Goal: Communication & Community: Answer question/provide support

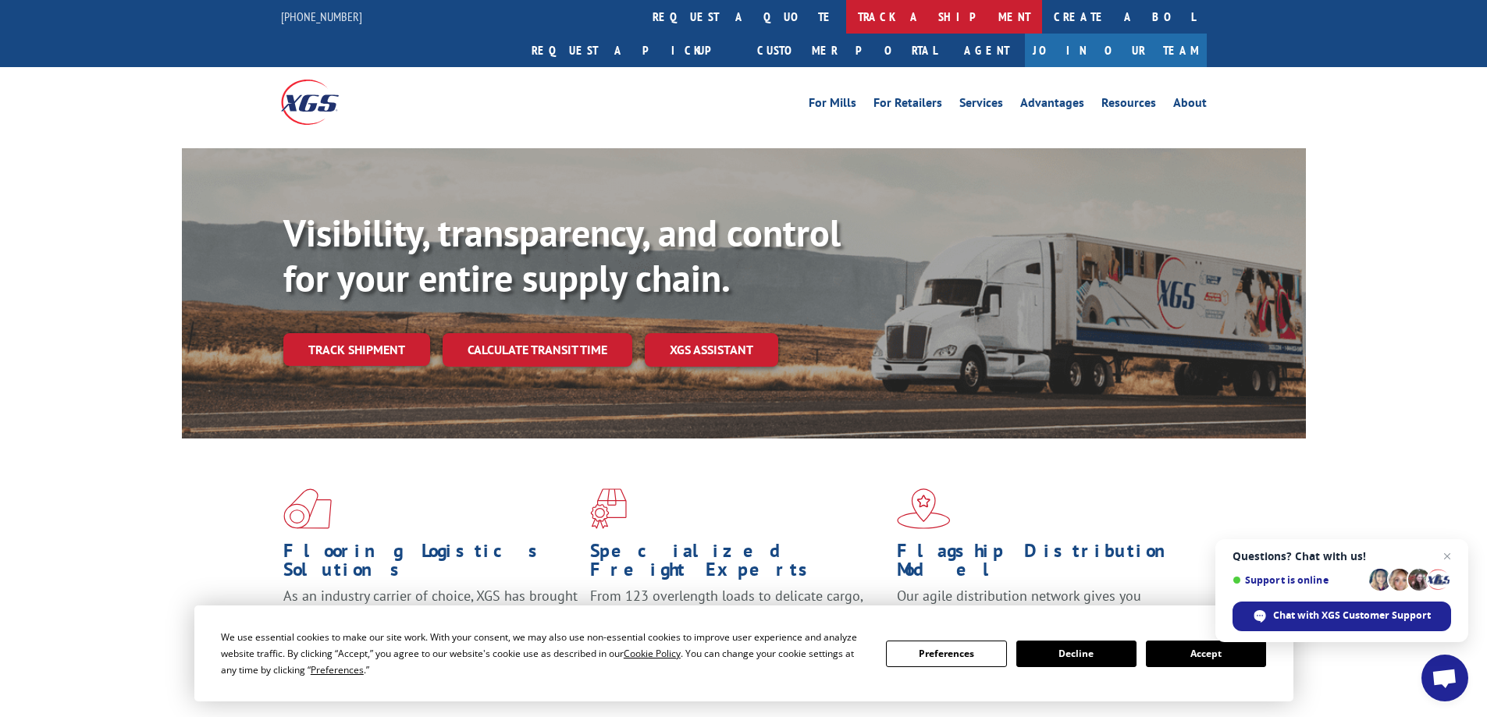
click at [846, 9] on link "track a shipment" at bounding box center [944, 17] width 196 height 34
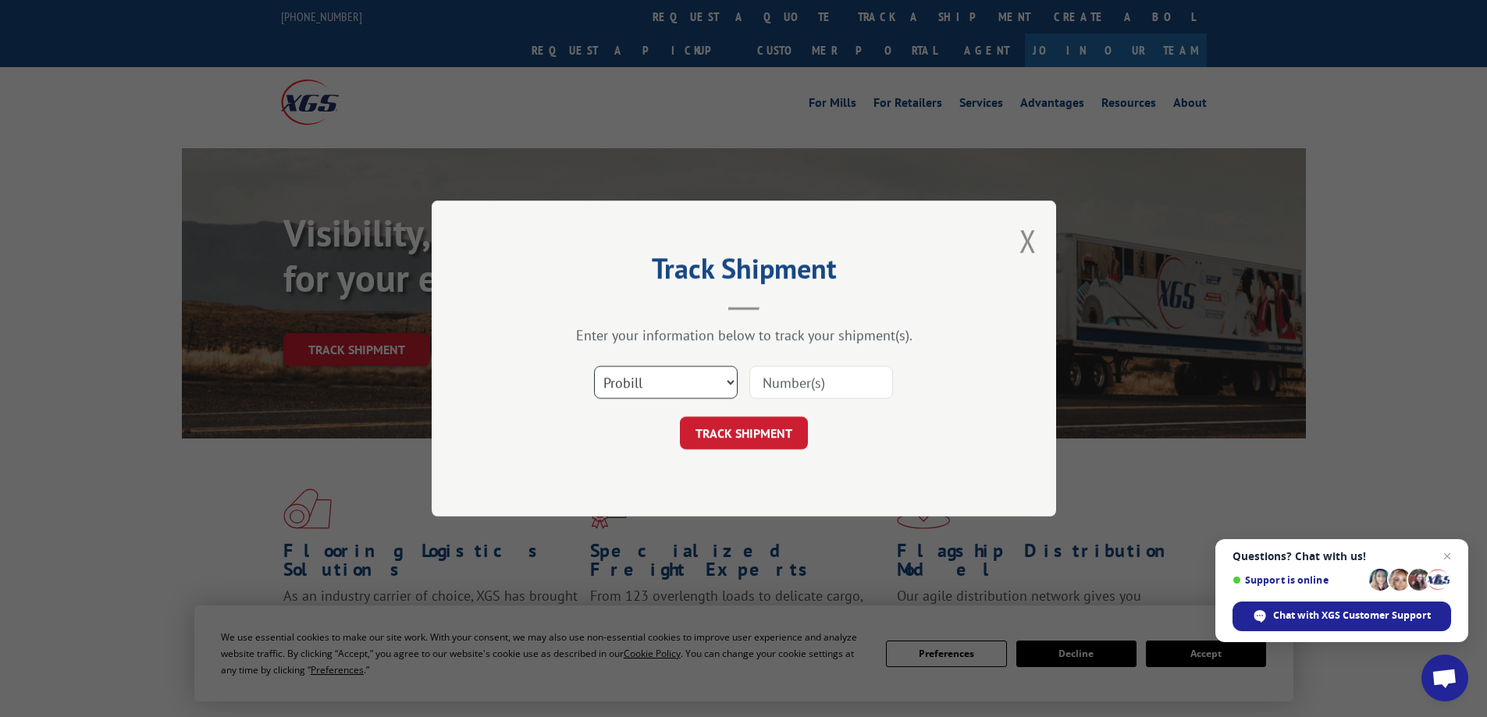
click at [730, 384] on select "Select category... Probill BOL PO" at bounding box center [666, 382] width 144 height 33
select select "bol"
click at [594, 366] on select "Select category... Probill BOL PO" at bounding box center [666, 382] width 144 height 33
paste input "3375269"
type input "3375269"
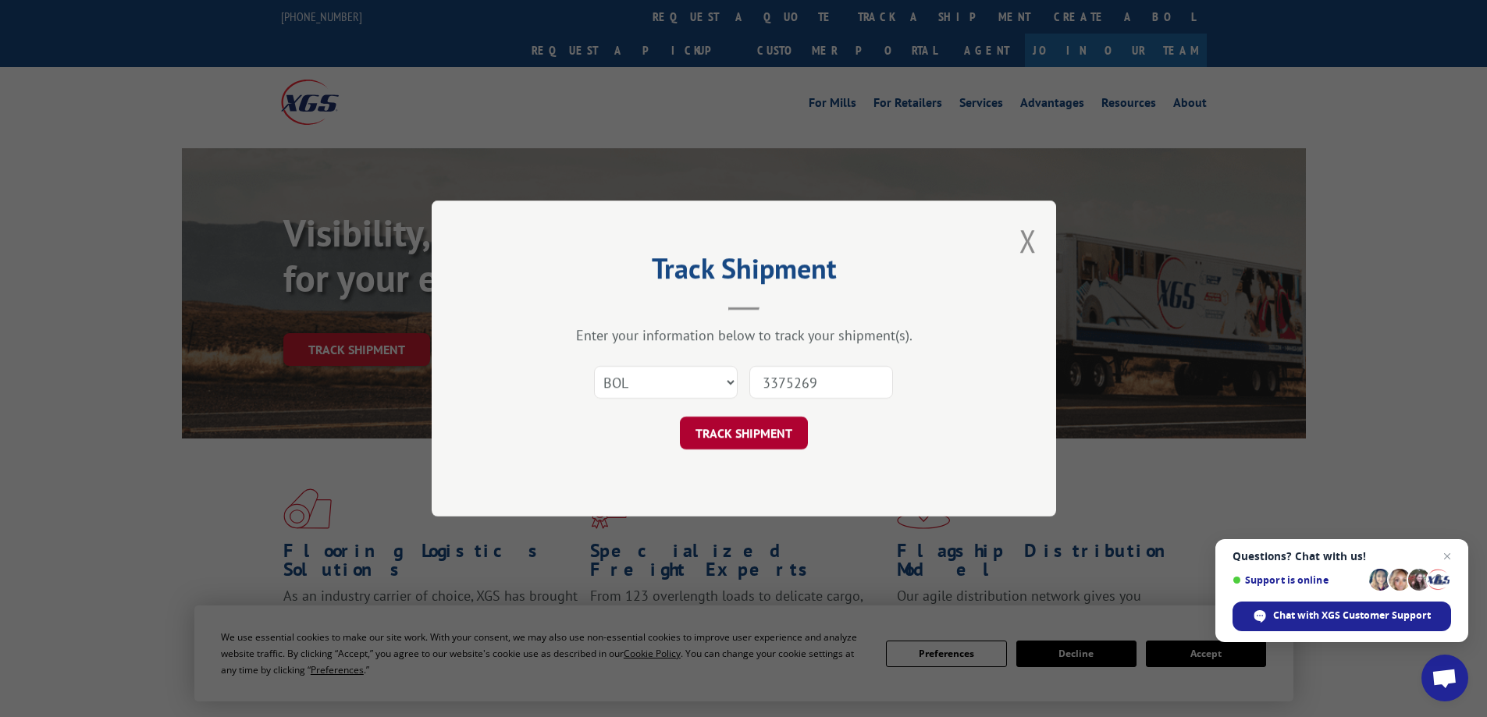
click at [730, 439] on button "TRACK SHIPMENT" at bounding box center [744, 433] width 128 height 33
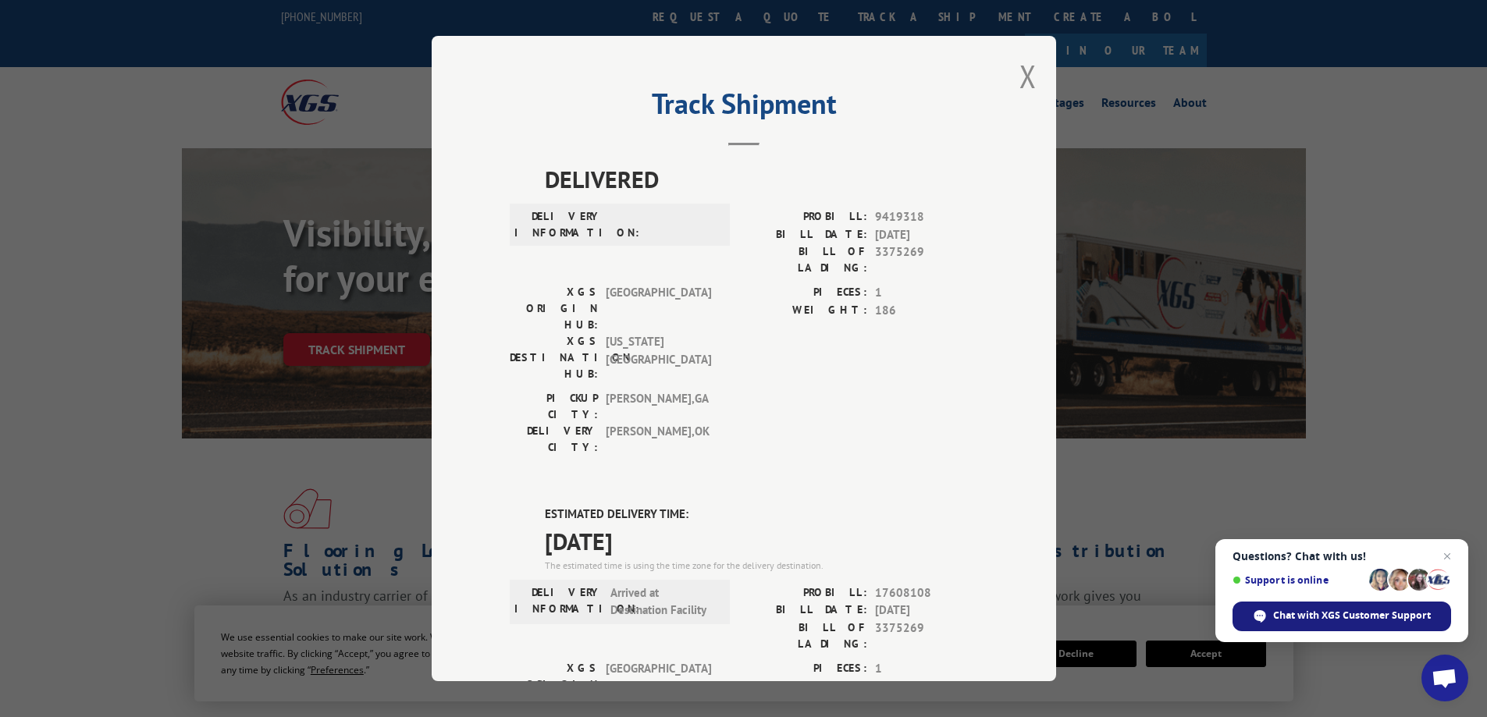
click at [1308, 602] on div "Chat with XGS Customer Support" at bounding box center [1342, 617] width 219 height 30
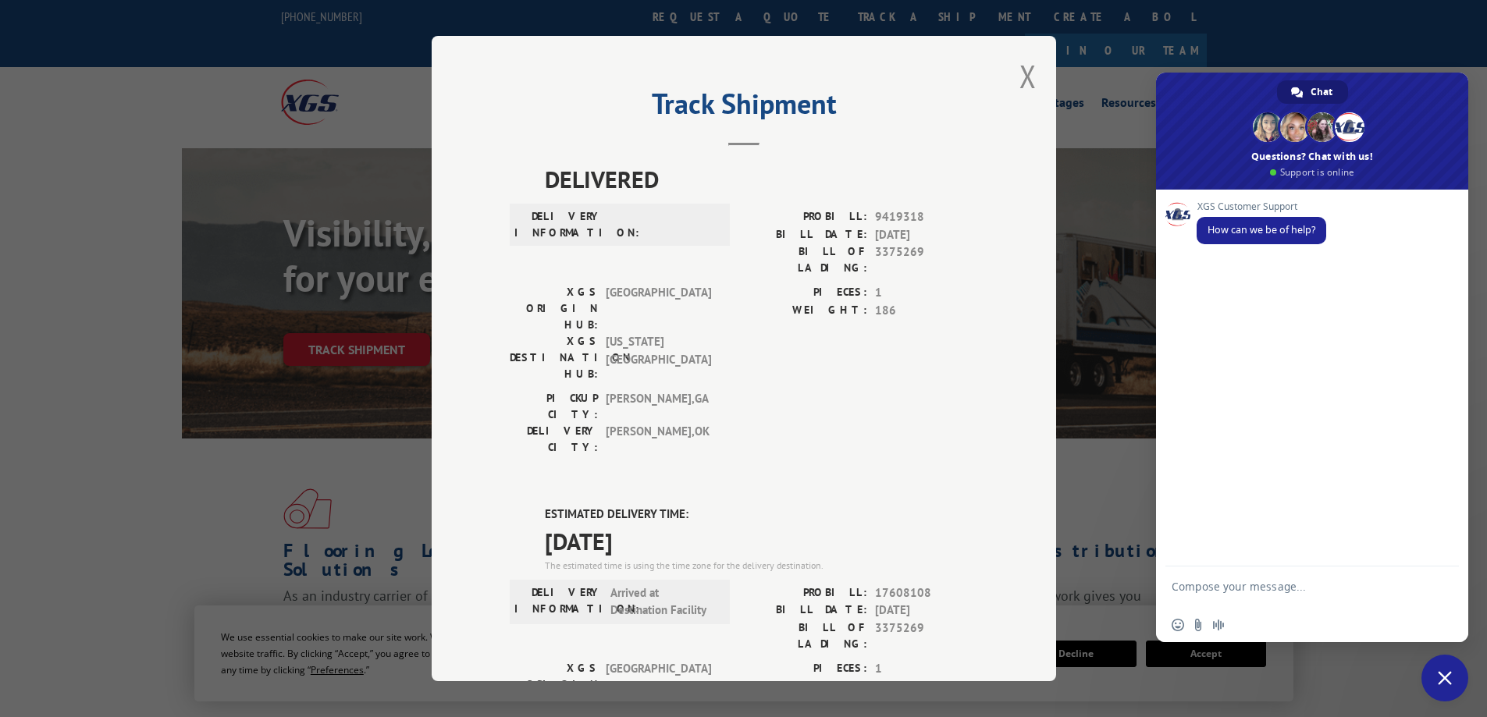
click at [1321, 614] on div "Insert an emoji Send a file Audio message" at bounding box center [1312, 625] width 312 height 34
click at [1288, 590] on textarea "Compose your message..." at bounding box center [1295, 594] width 247 height 28
type textarea "C"
type textarea "h"
type textarea "Hello, do you know when BOL 3375269 is expected to deliver and if they will cal…"
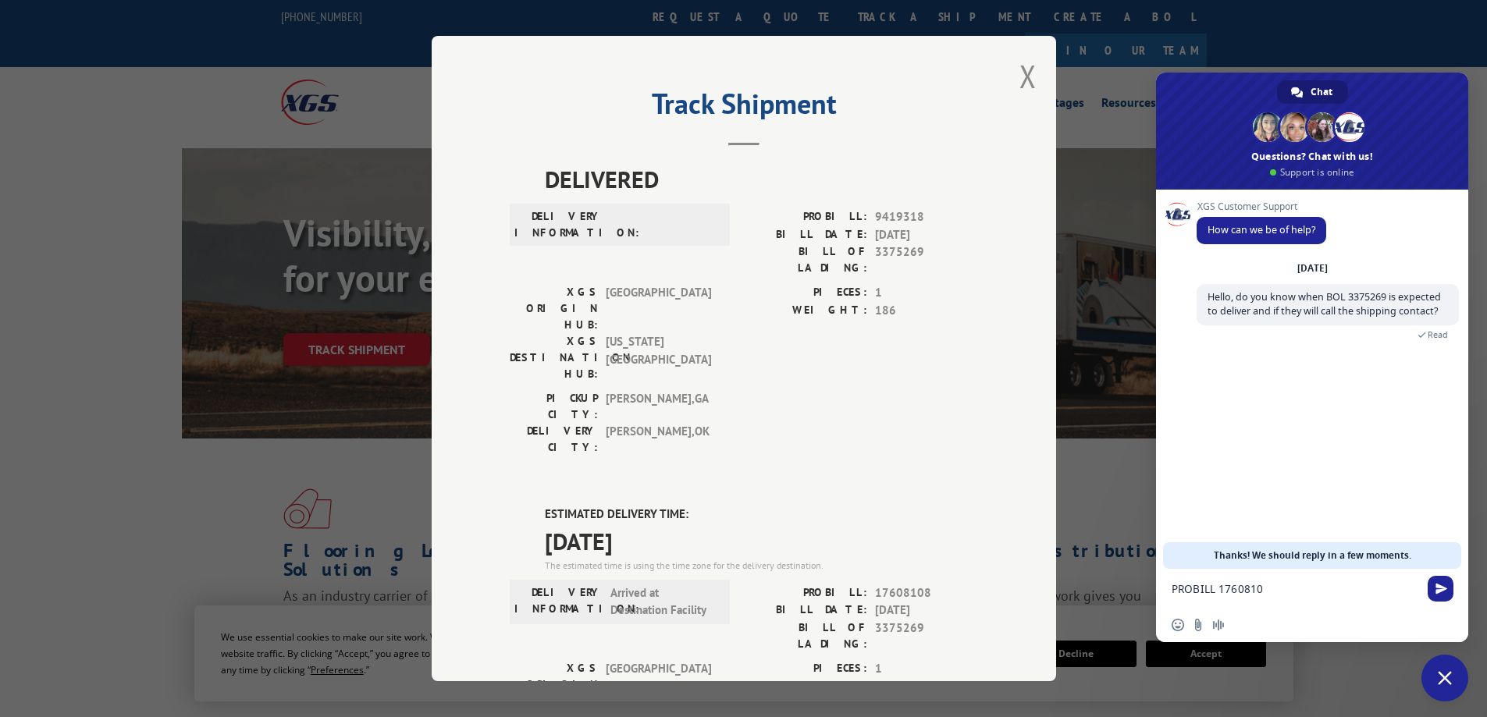
type textarea "PROBILL 17608108"
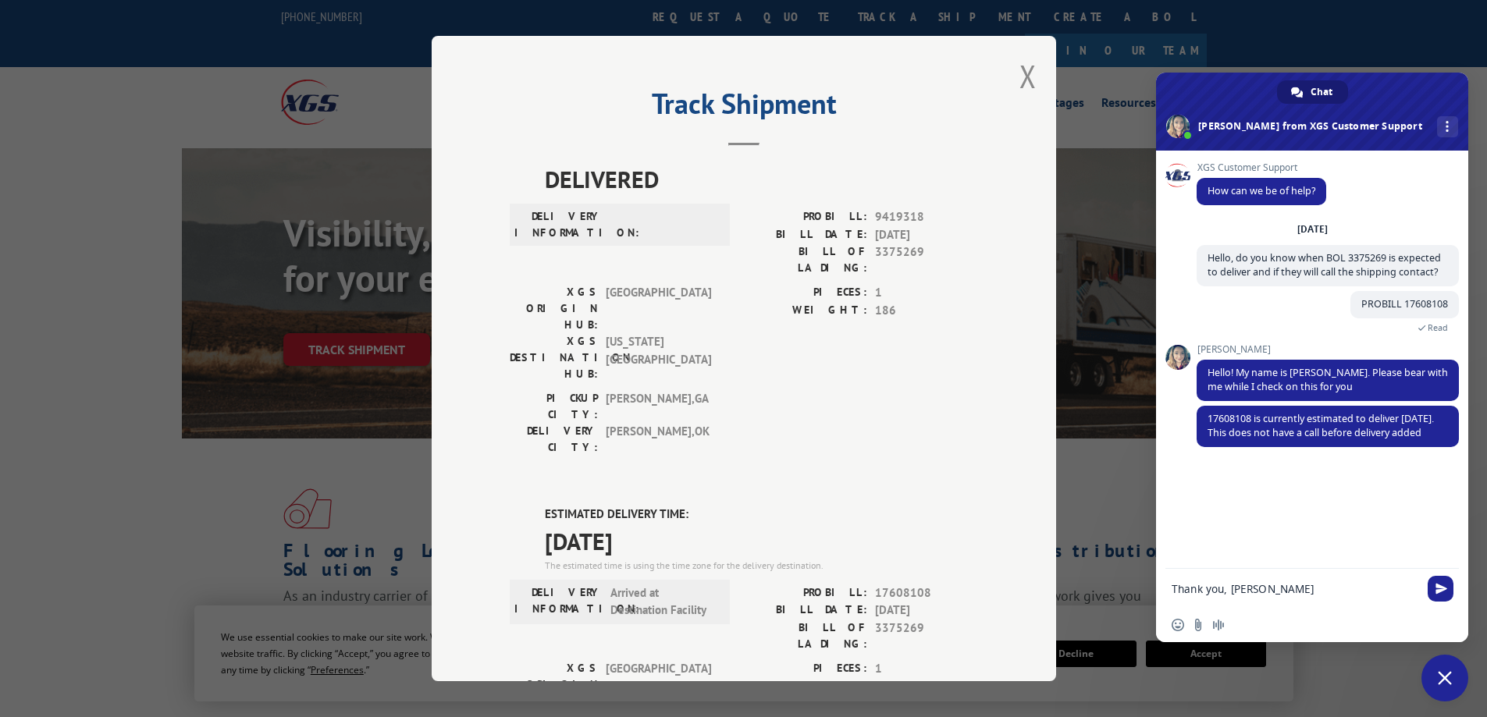
type textarea "Thank you, [PERSON_NAME]!"
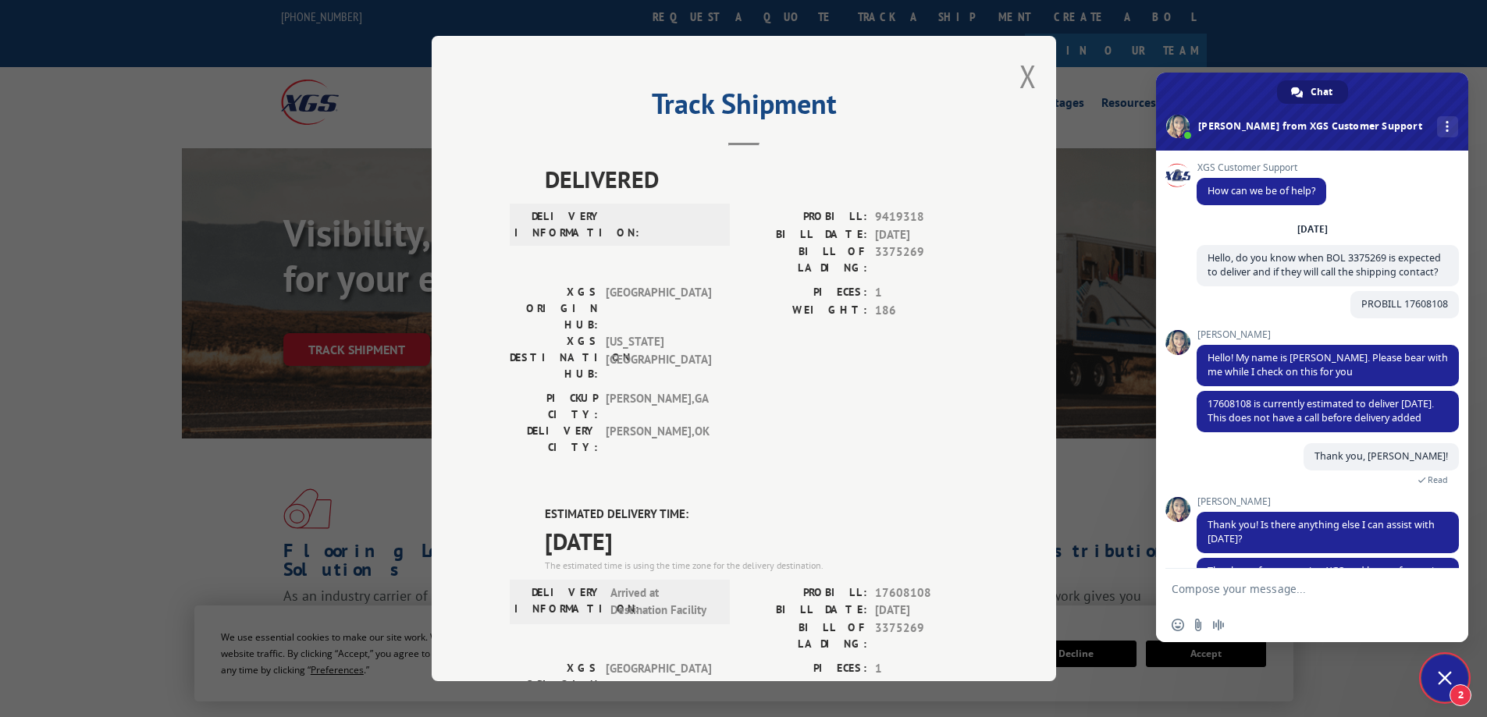
scroll to position [119, 0]
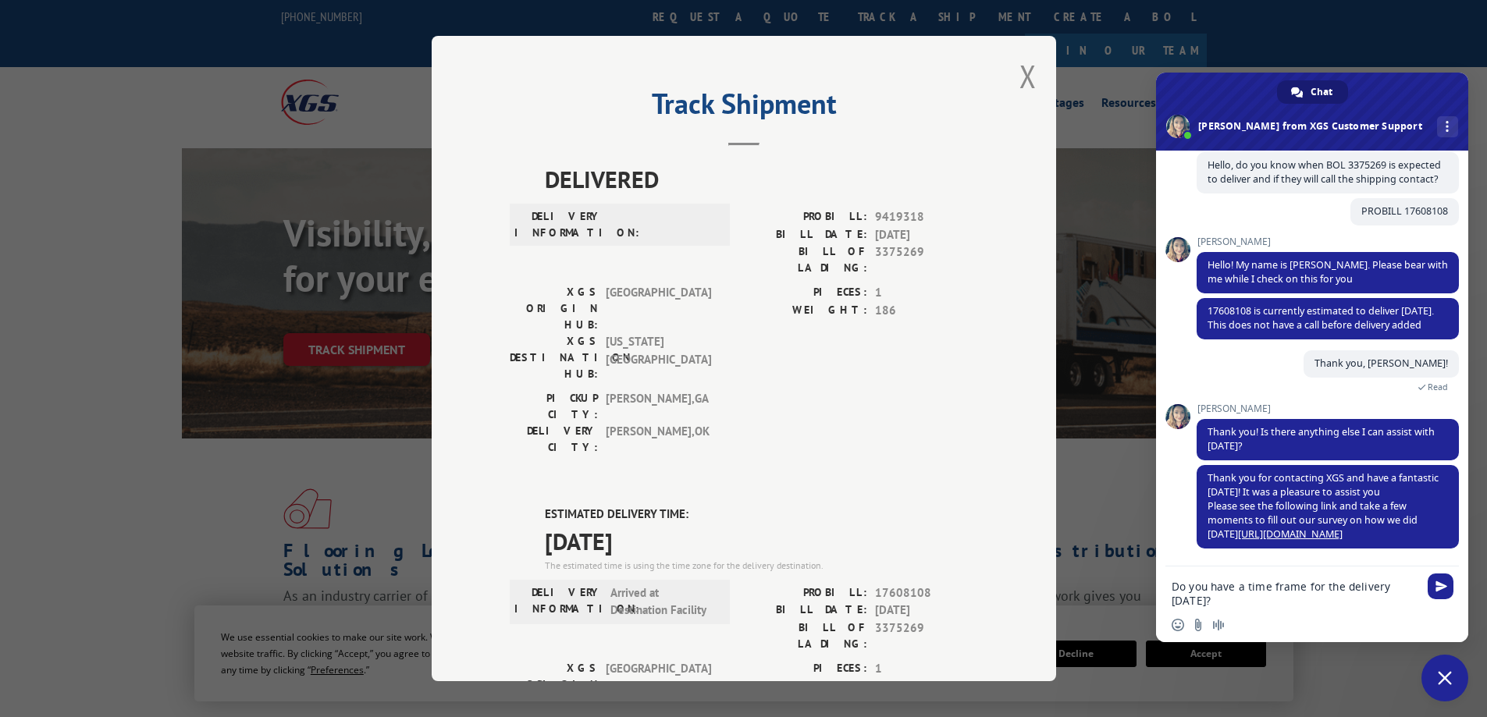
type textarea "Do you have a time frame for the delivery [DATE]?"
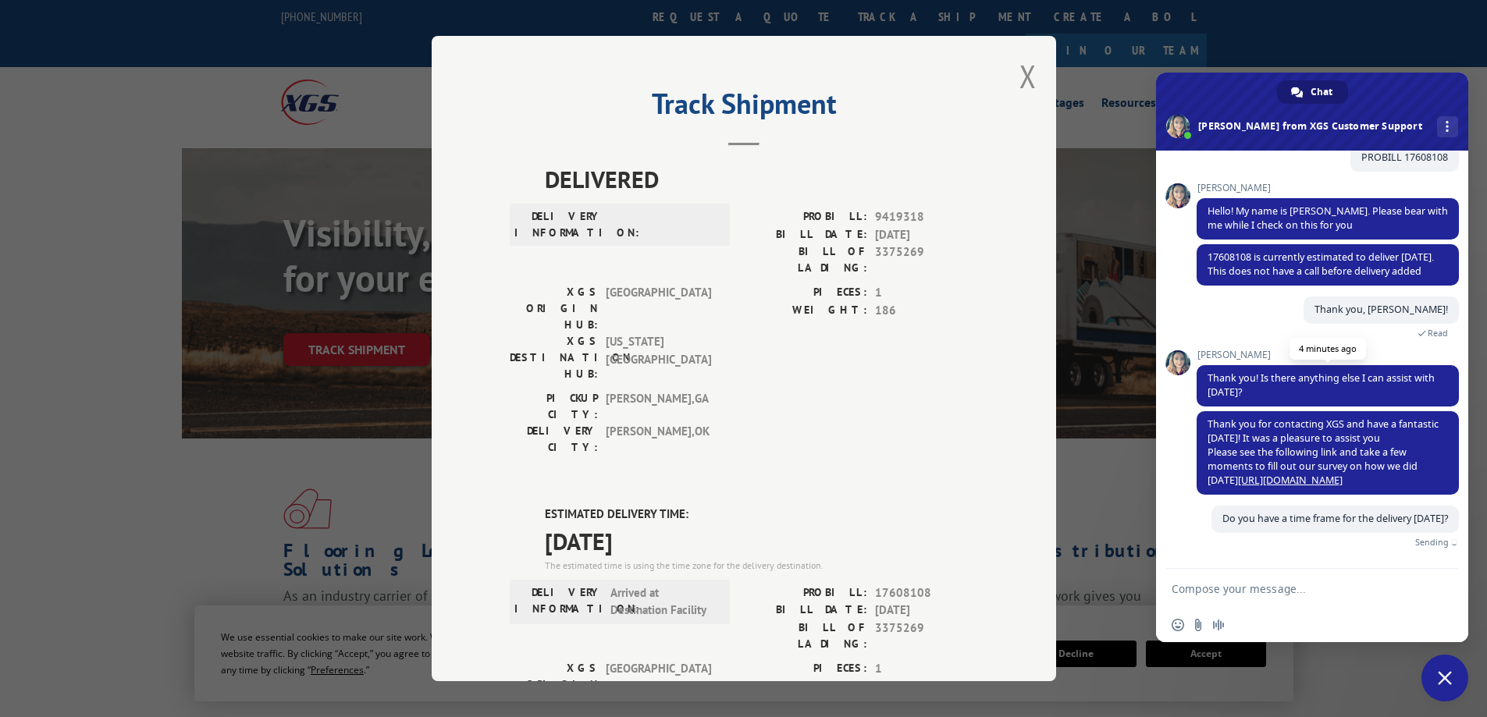
scroll to position [171, 0]
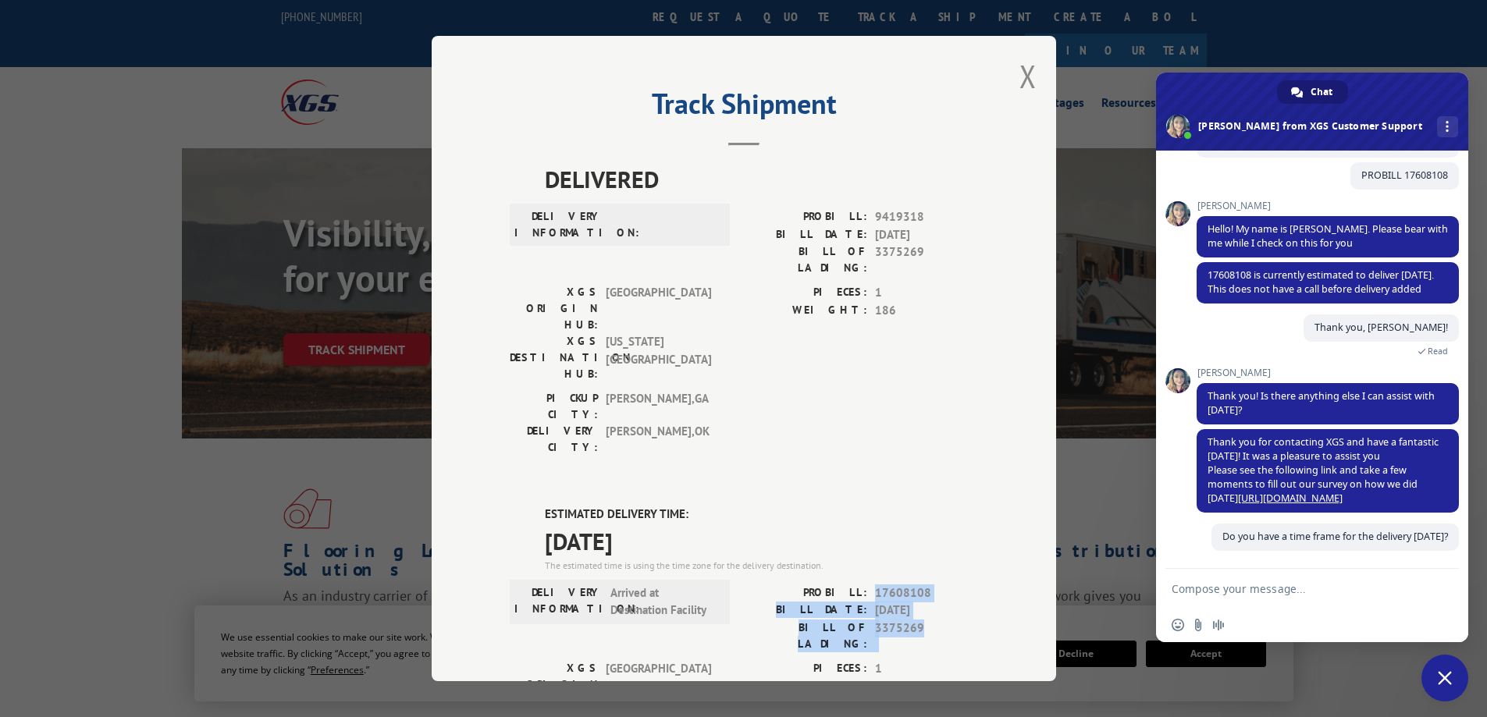
drag, startPoint x: 872, startPoint y: 500, endPoint x: 930, endPoint y: 533, distance: 67.1
click at [930, 585] on div "PROBILL: 17608108 BILL DATE: [DATE] BILL OF LADING: 3375269" at bounding box center [861, 619] width 234 height 68
click at [915, 620] on span "3375269" at bounding box center [926, 636] width 103 height 33
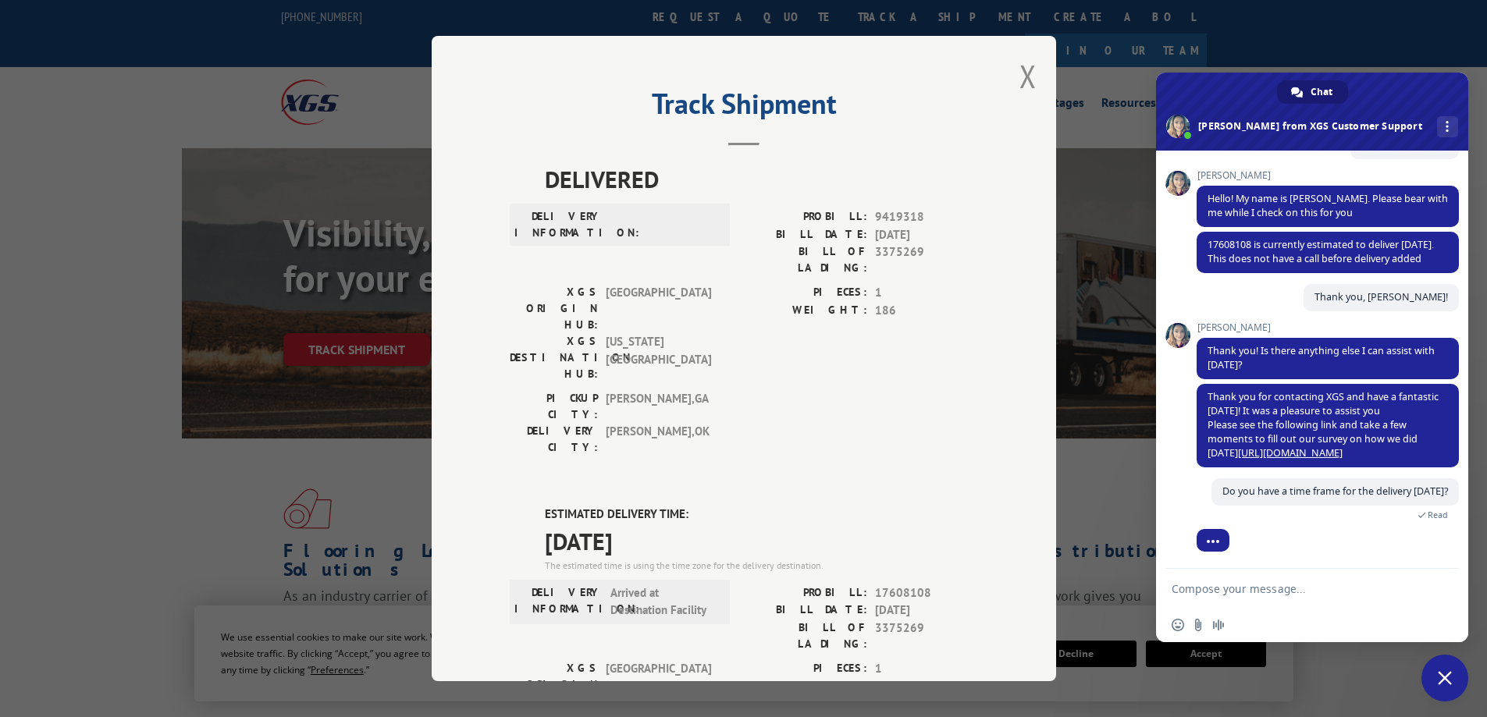
scroll to position [239, 0]
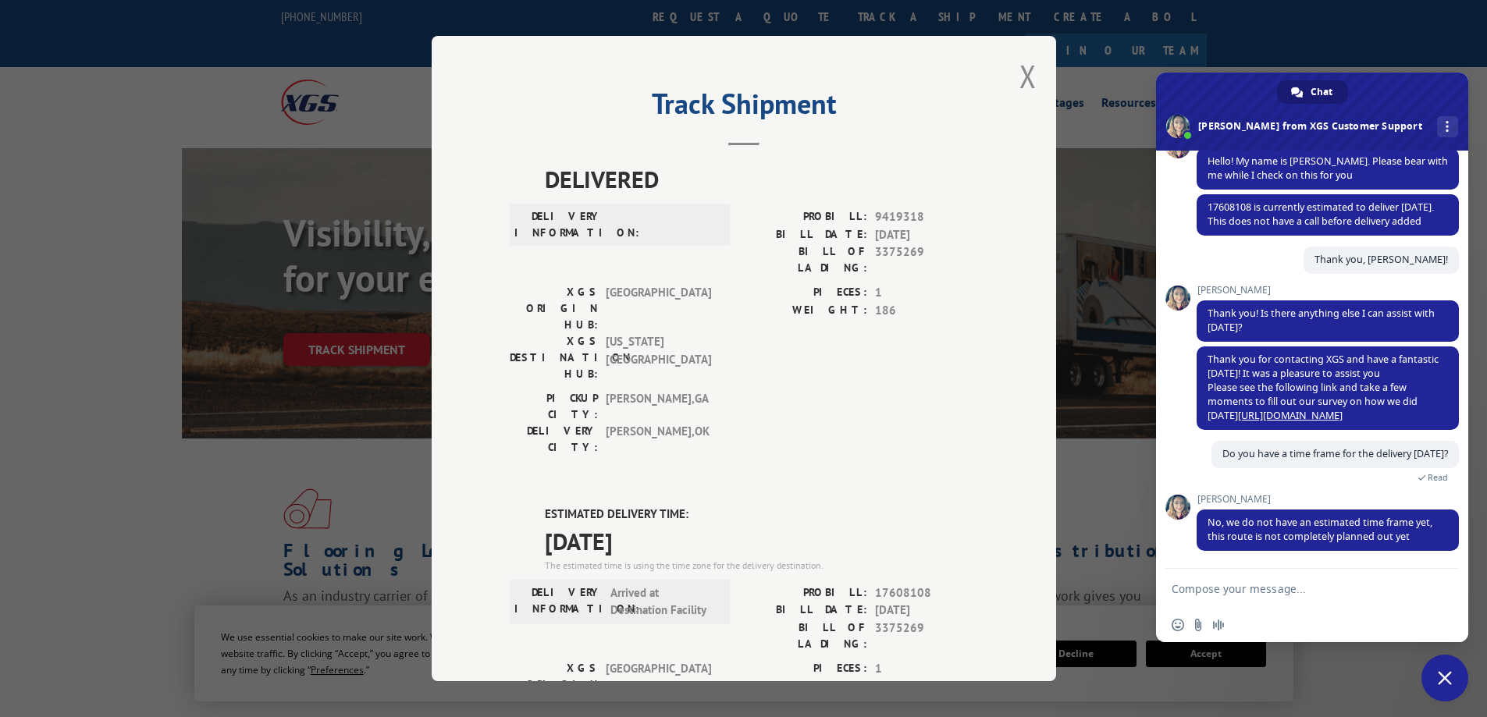
click at [1240, 585] on textarea "Compose your message..." at bounding box center [1295, 589] width 247 height 14
type textarea "T"
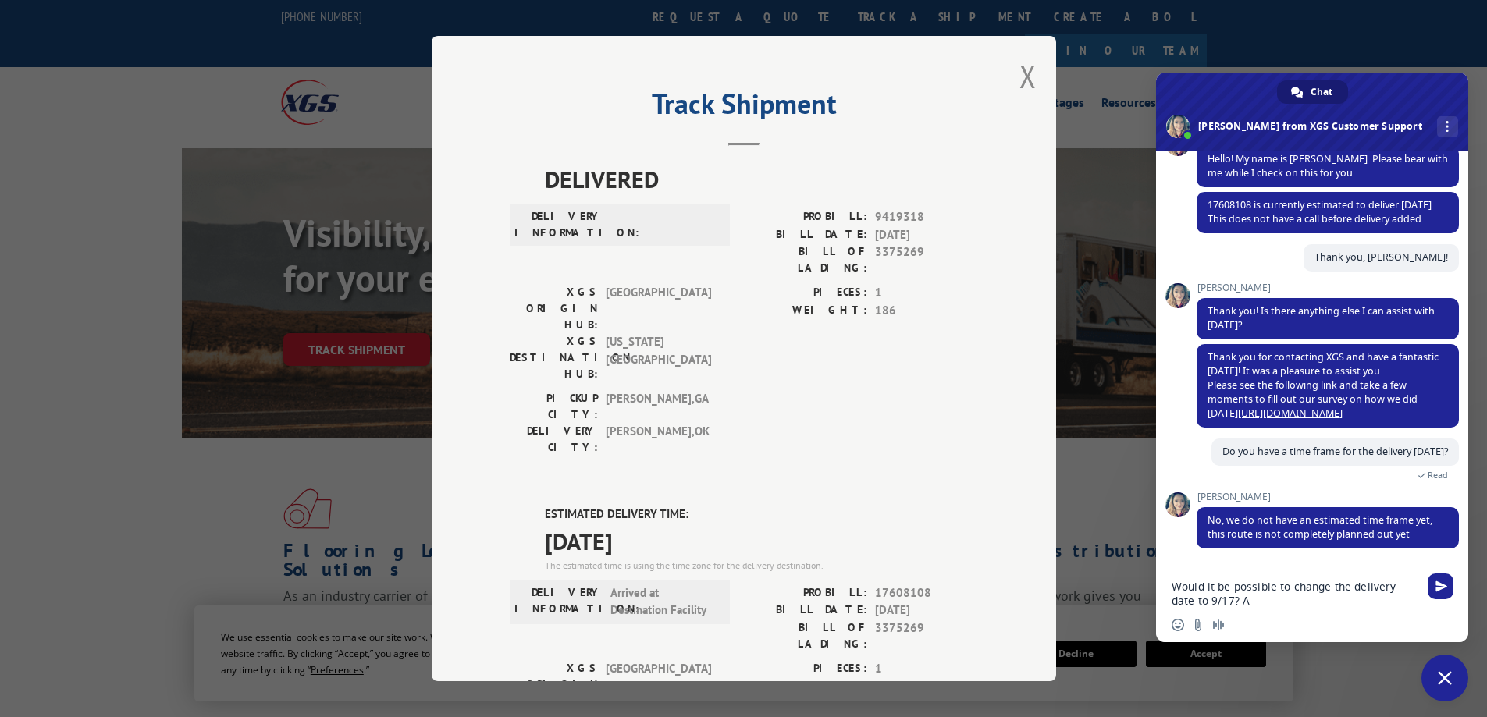
type textarea "Would it be possible to change the delivery date to 9/17?"
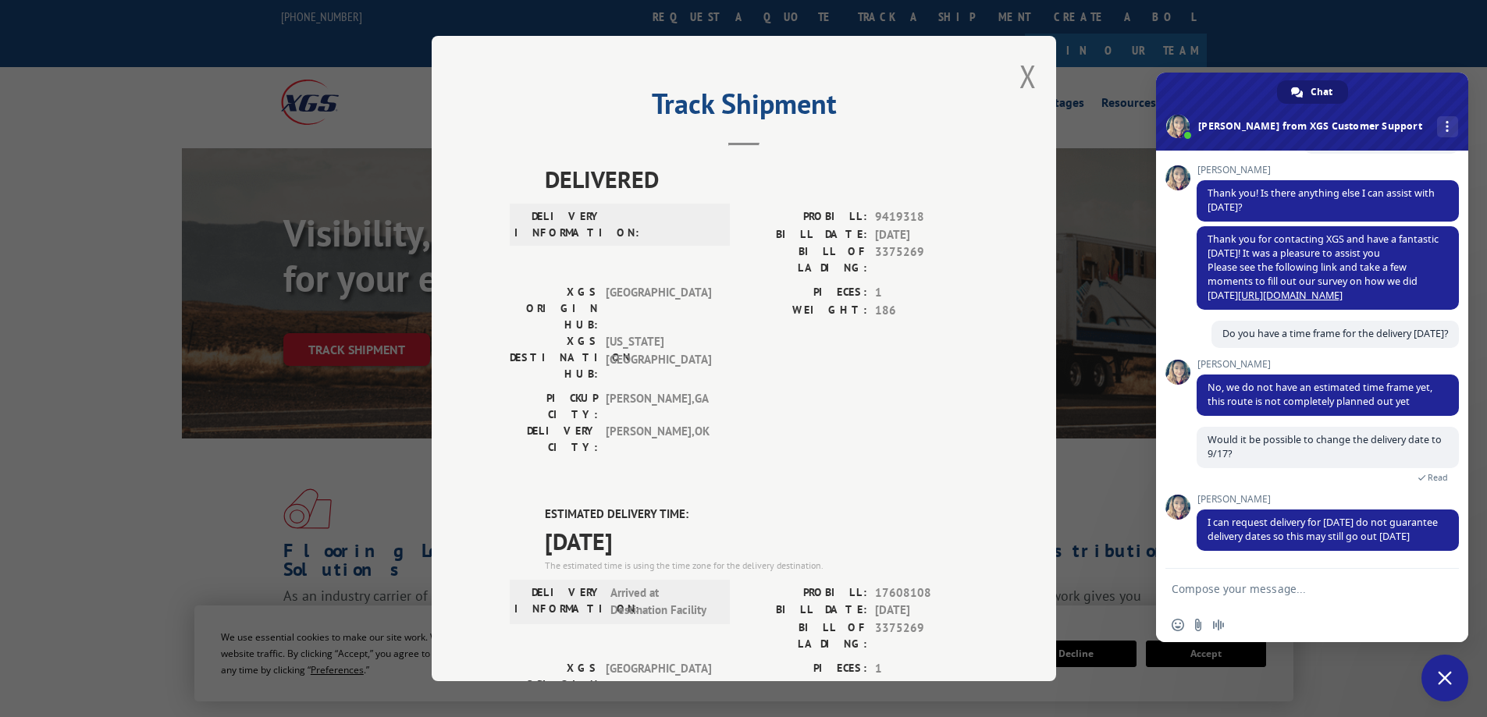
scroll to position [373, 0]
type textarea "O"
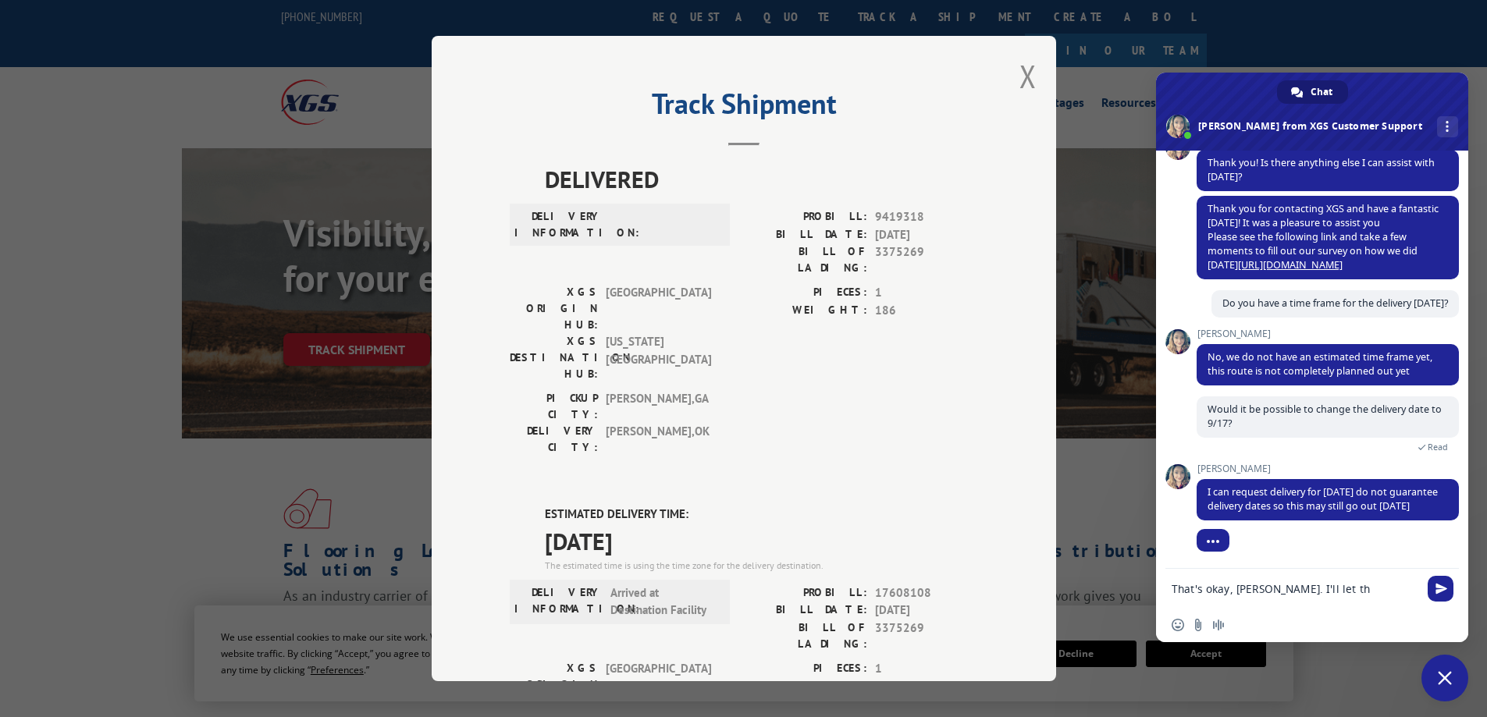
scroll to position [404, 0]
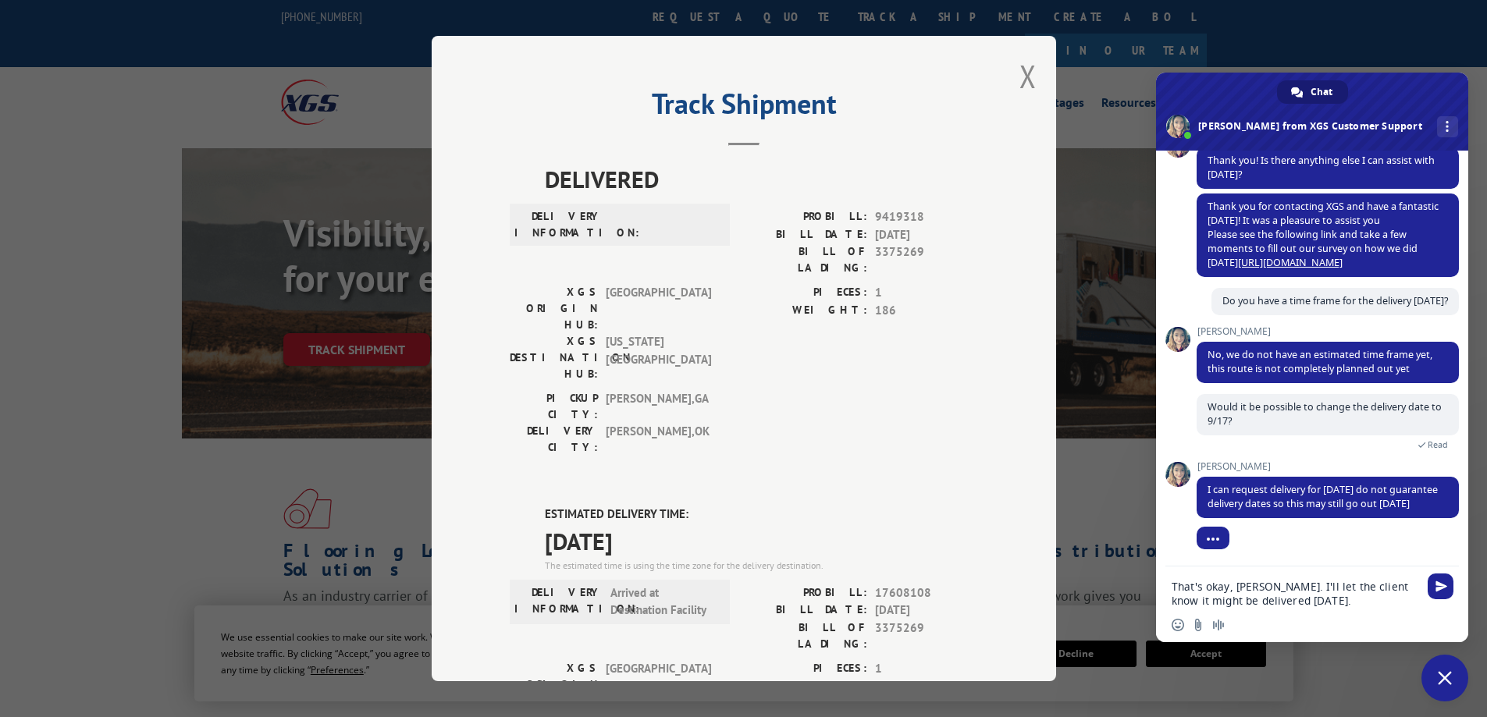
type textarea "That's okay, [PERSON_NAME]. I'll let the client know it might be delivered [DAT…"
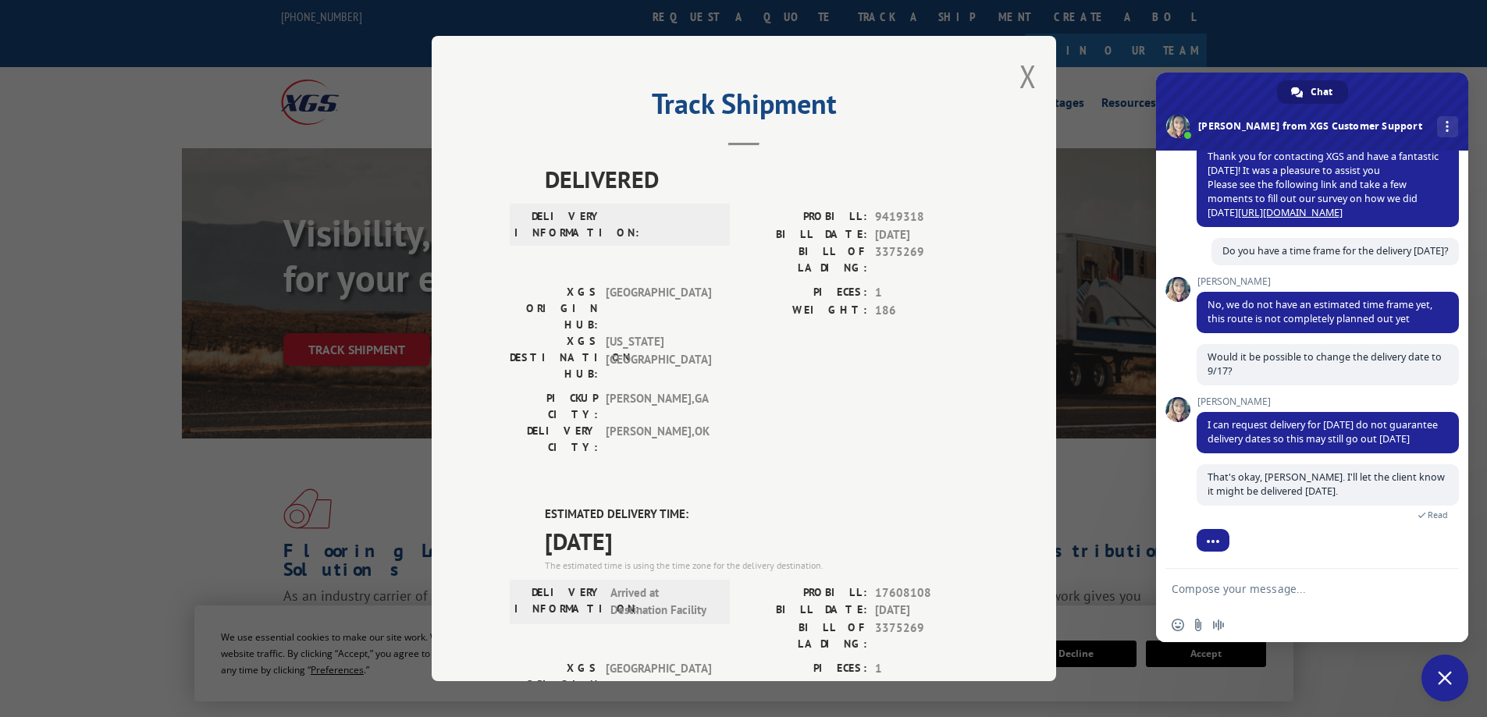
scroll to position [493, 0]
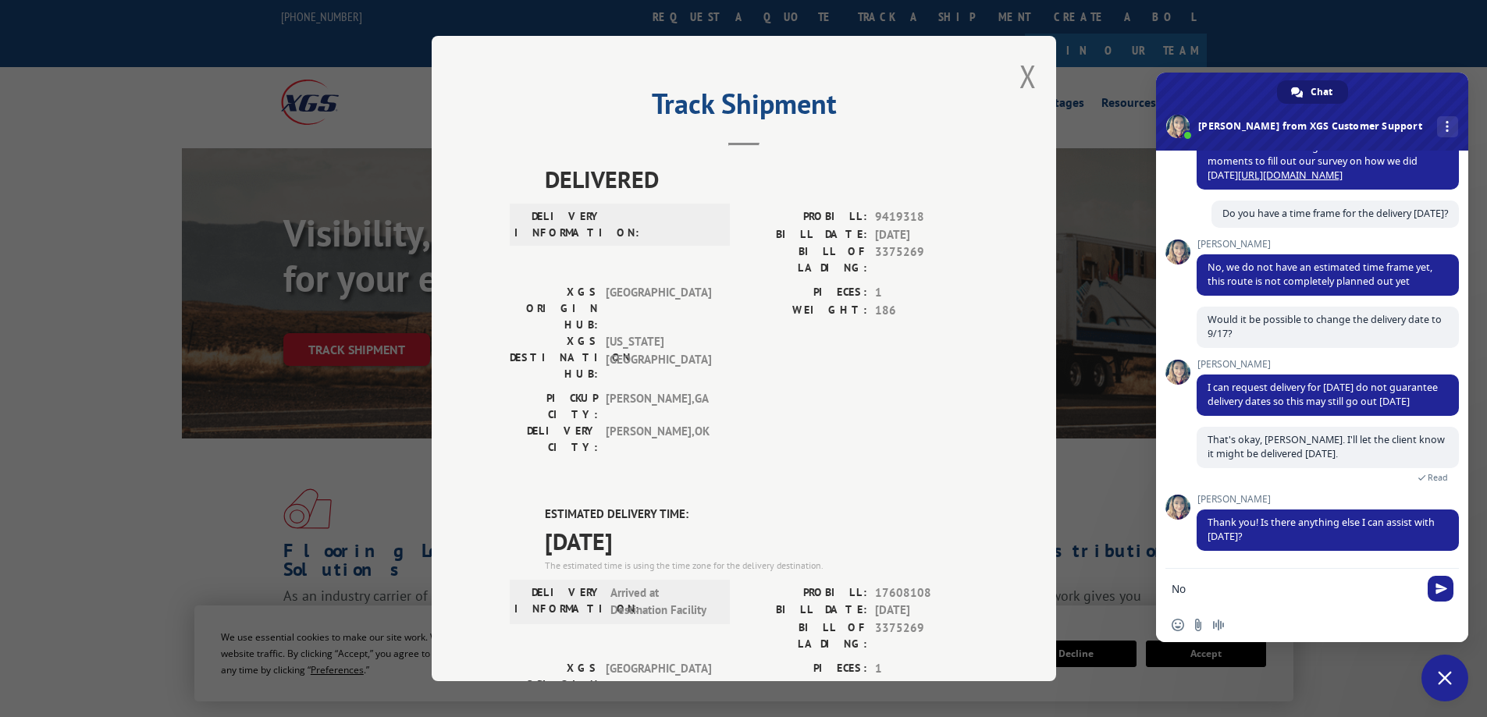
type textarea "N"
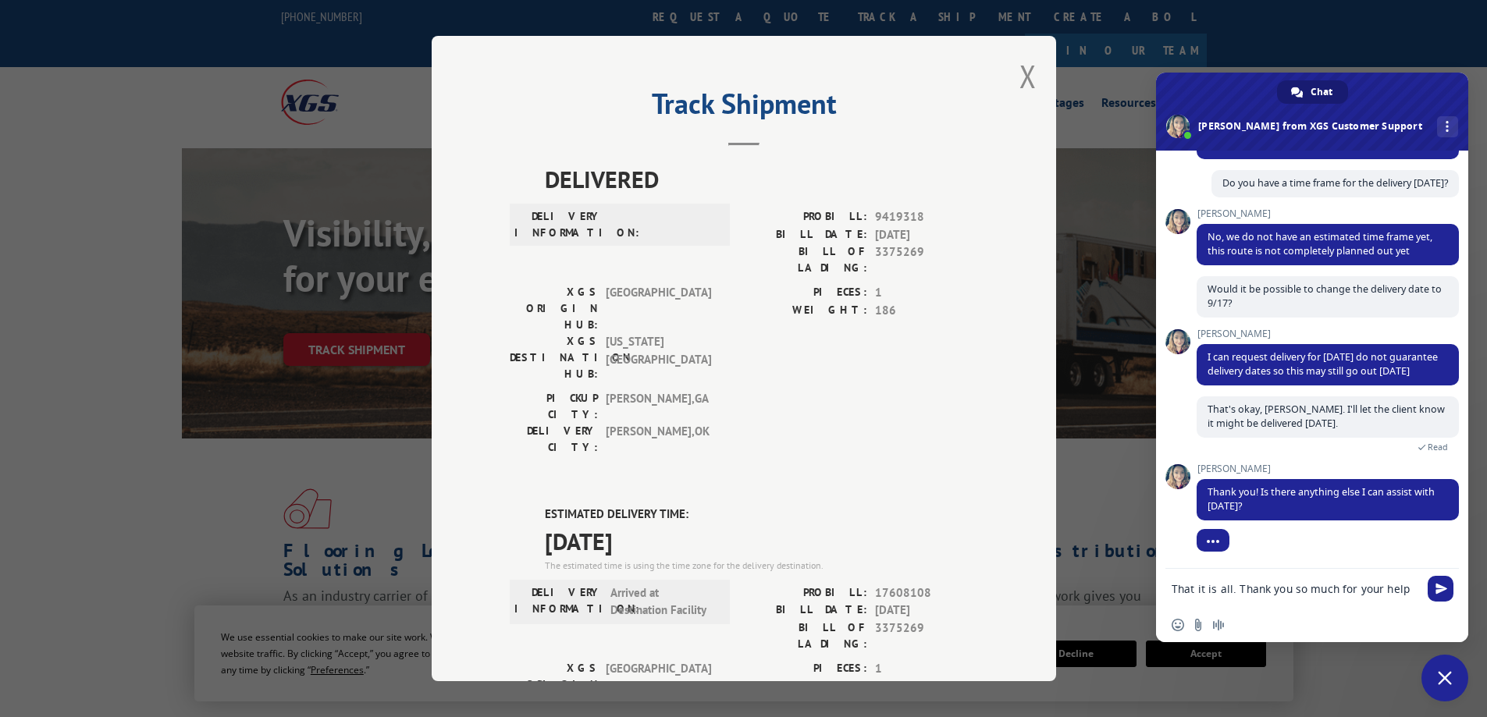
type textarea "That it is all. Thank you so much for your help!"
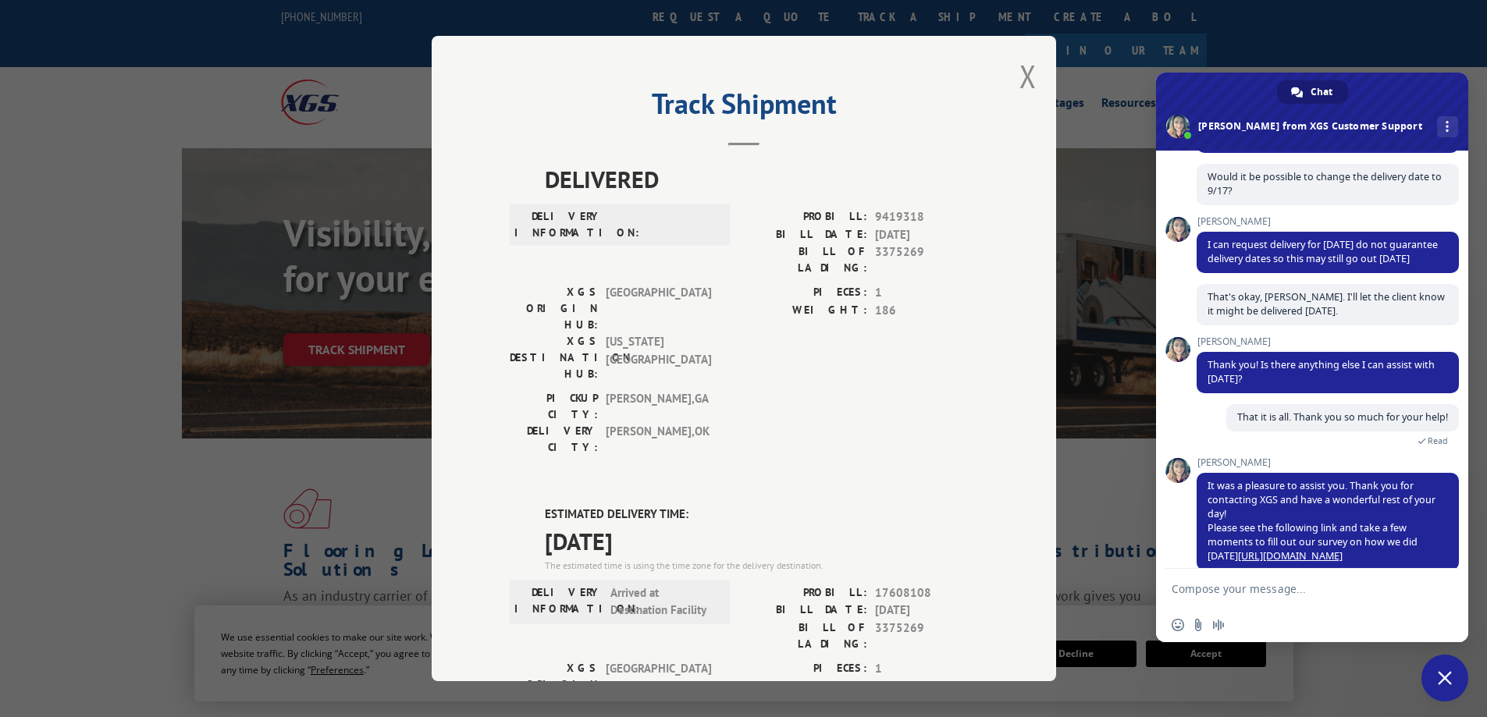
scroll to position [656, 0]
